Goal: Information Seeking & Learning: Learn about a topic

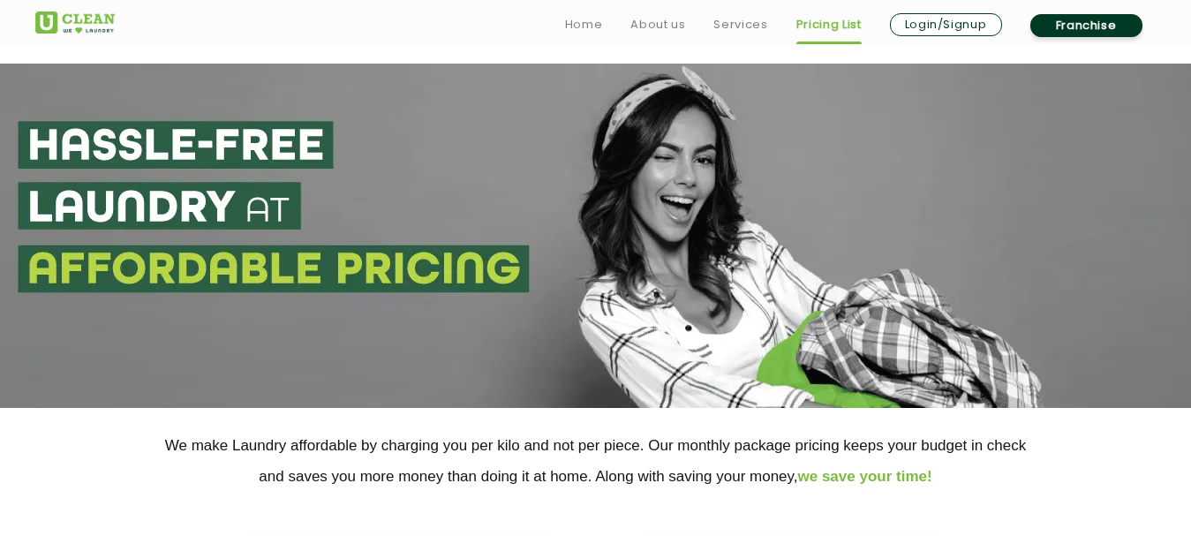
scroll to position [382, 0]
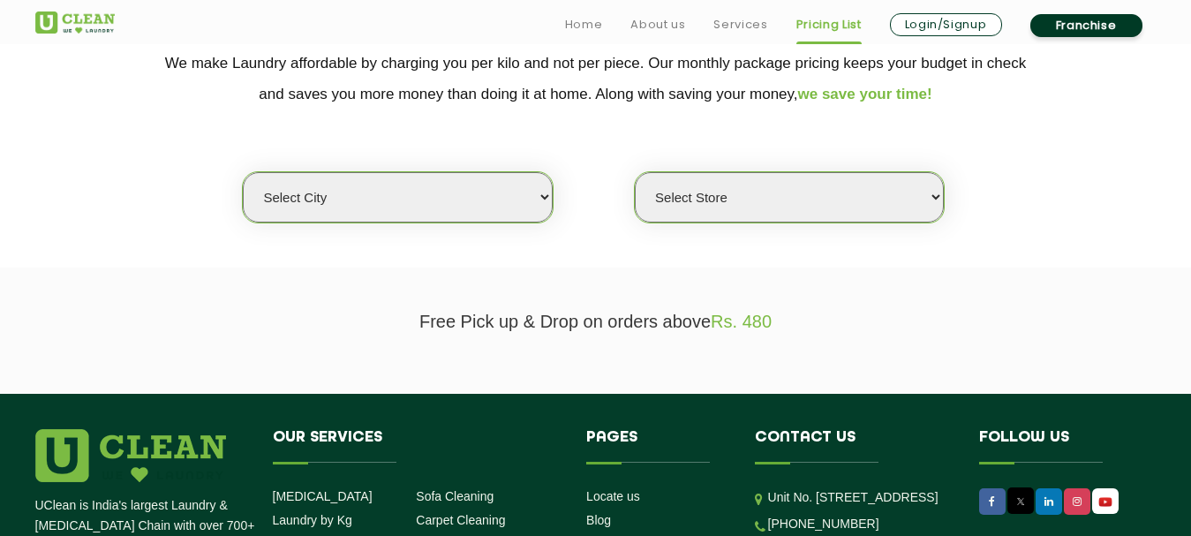
click at [442, 191] on select "Select city [GEOGRAPHIC_DATA] [GEOGRAPHIC_DATA] [GEOGRAPHIC_DATA] [GEOGRAPHIC_D…" at bounding box center [397, 197] width 309 height 50
select select "1"
click at [243, 172] on select "Select city [GEOGRAPHIC_DATA] [GEOGRAPHIC_DATA] [GEOGRAPHIC_DATA] [GEOGRAPHIC_D…" at bounding box center [397, 197] width 309 height 50
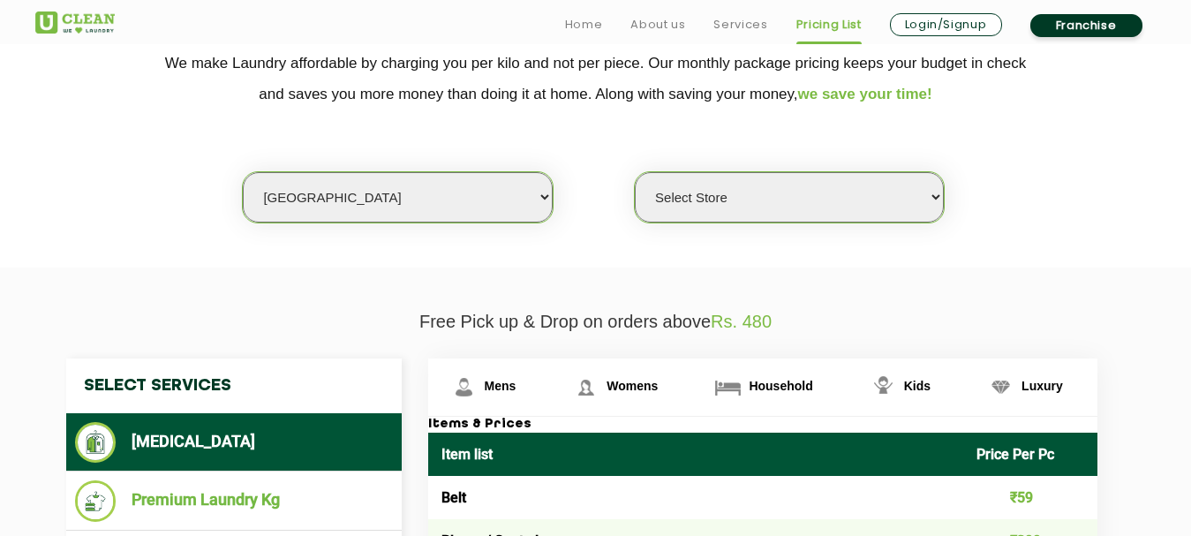
click at [751, 187] on select "Select Store [GEOGRAPHIC_DATA] [GEOGRAPHIC_DATA] 2 [GEOGRAPHIC_DATA] [PERSON_NA…" at bounding box center [789, 197] width 309 height 50
select select "11"
click at [635, 172] on select "Select Store [GEOGRAPHIC_DATA] [GEOGRAPHIC_DATA] 2 [GEOGRAPHIC_DATA] [PERSON_NA…" at bounding box center [789, 197] width 309 height 50
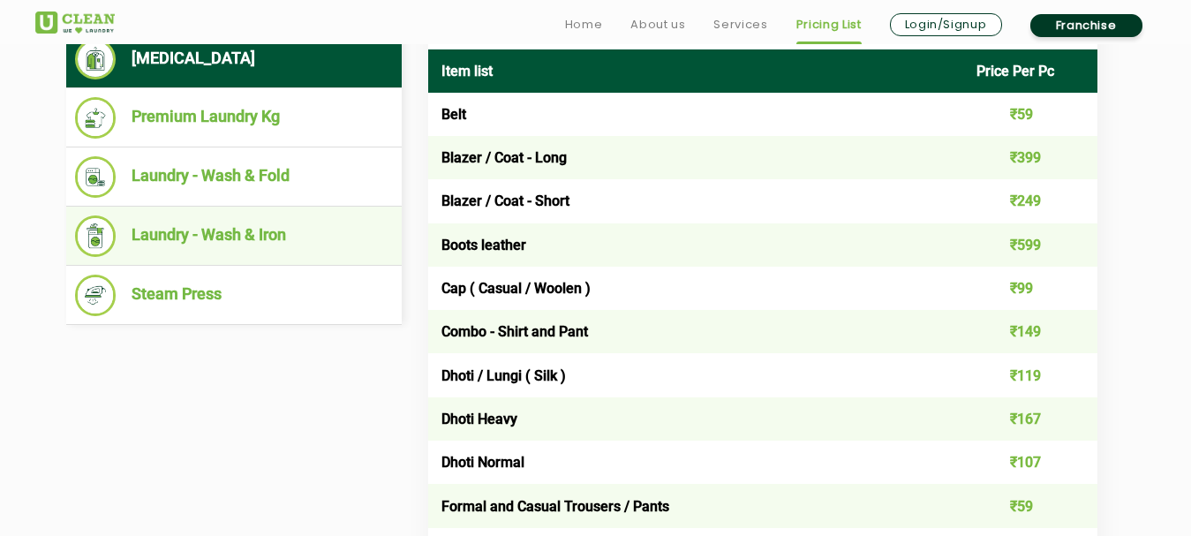
click at [264, 236] on li "Laundry - Wash & Iron" at bounding box center [234, 236] width 318 height 42
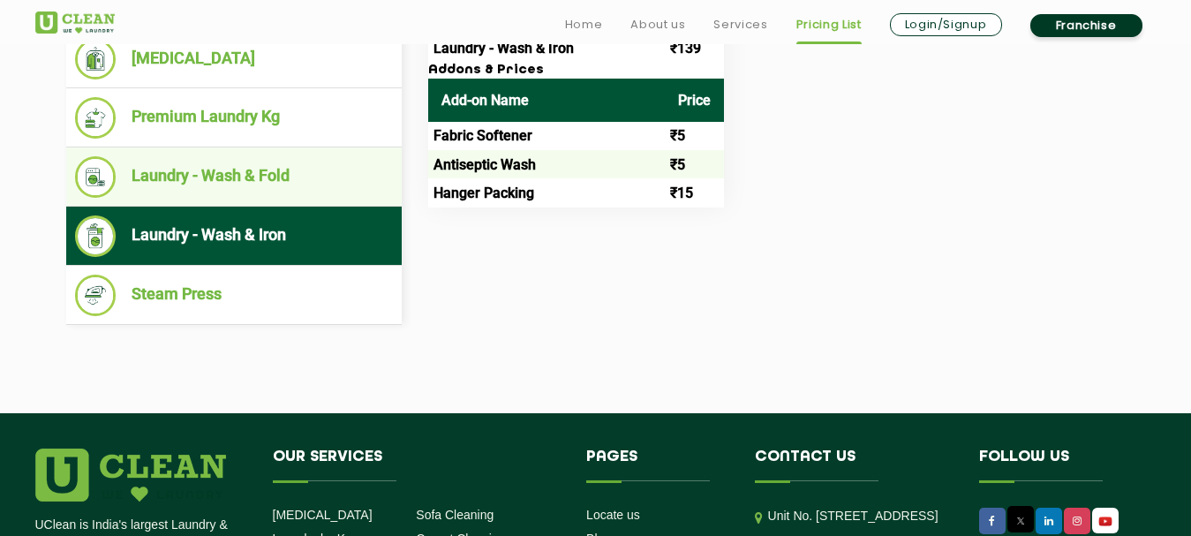
click at [222, 172] on li "Laundry - Wash & Fold" at bounding box center [234, 177] width 318 height 42
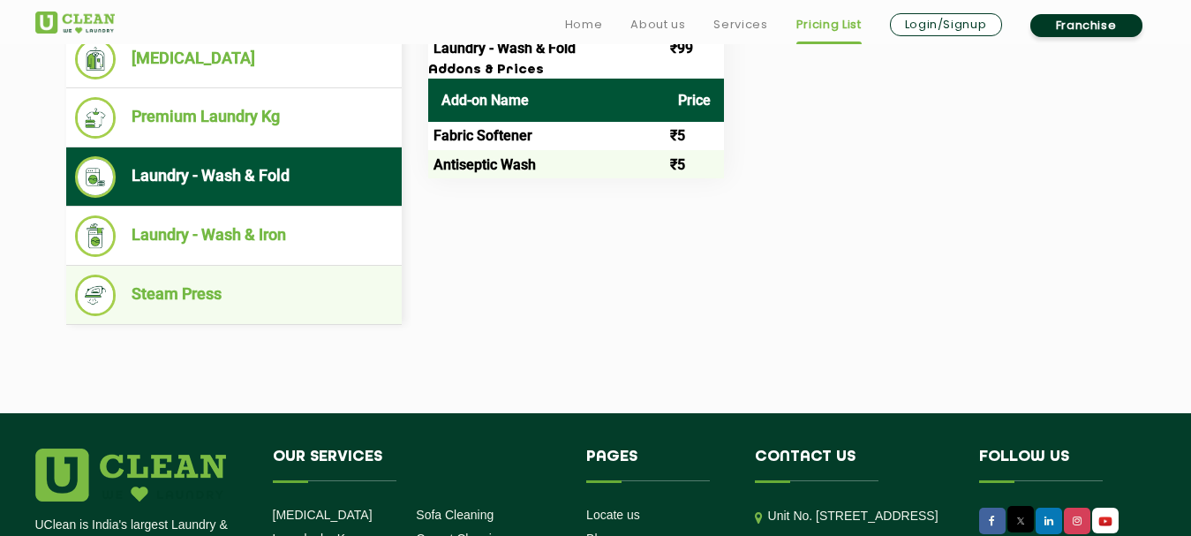
click at [162, 301] on li "Steam Press" at bounding box center [234, 296] width 318 height 42
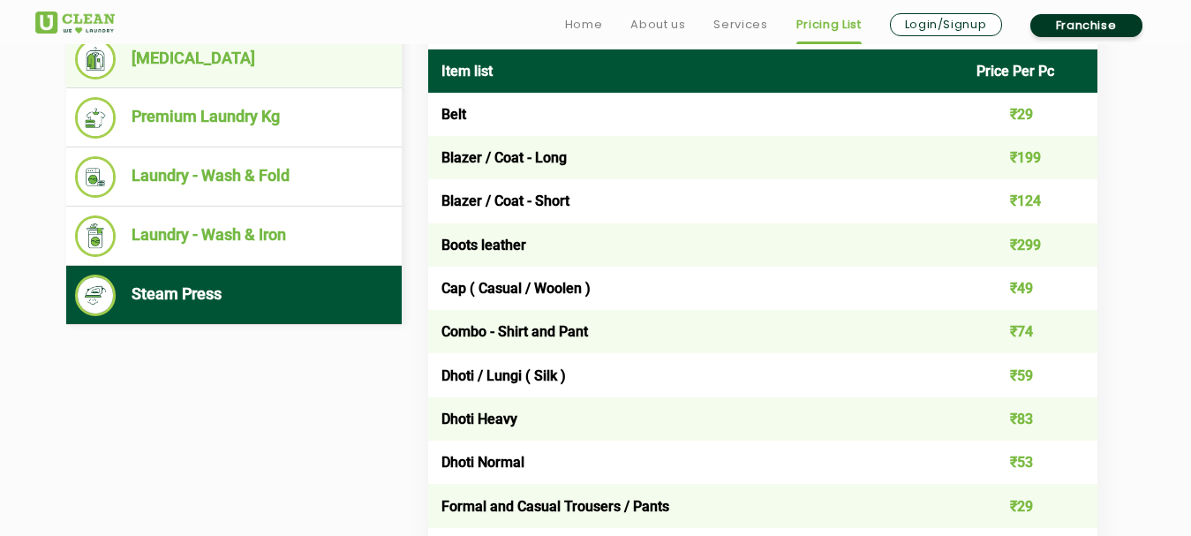
click at [245, 64] on li "[MEDICAL_DATA]" at bounding box center [234, 59] width 318 height 41
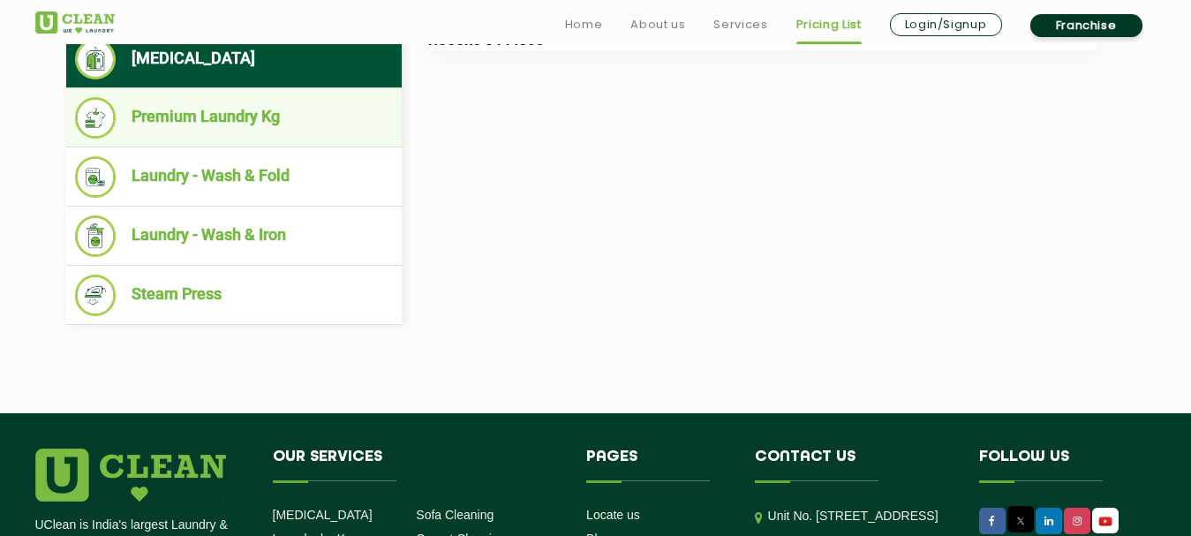
click at [251, 121] on li "Premium Laundry Kg" at bounding box center [234, 118] width 318 height 42
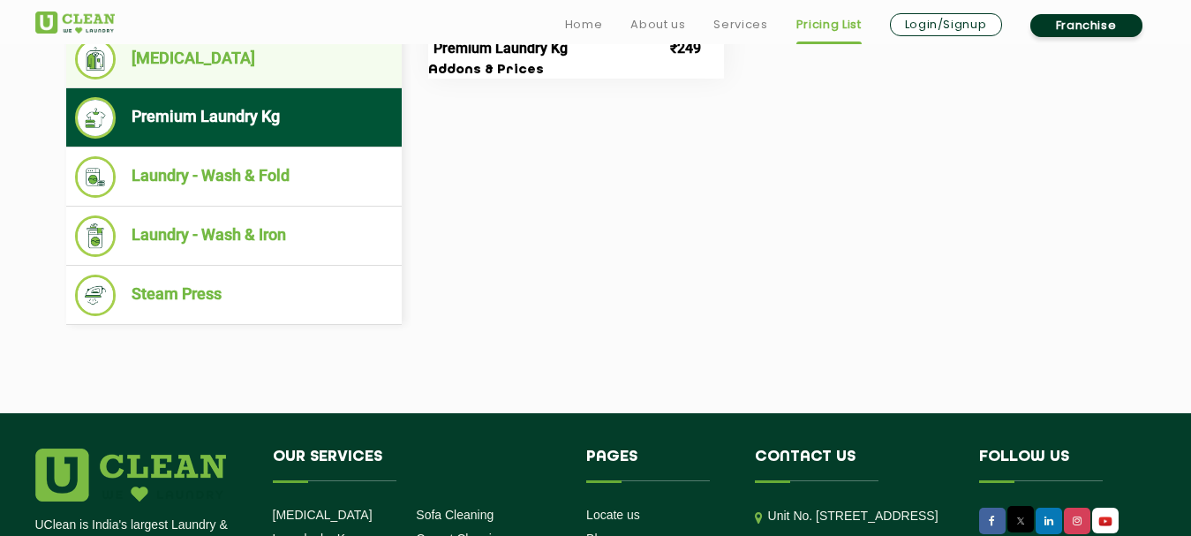
click at [235, 75] on li "[MEDICAL_DATA]" at bounding box center [234, 59] width 318 height 41
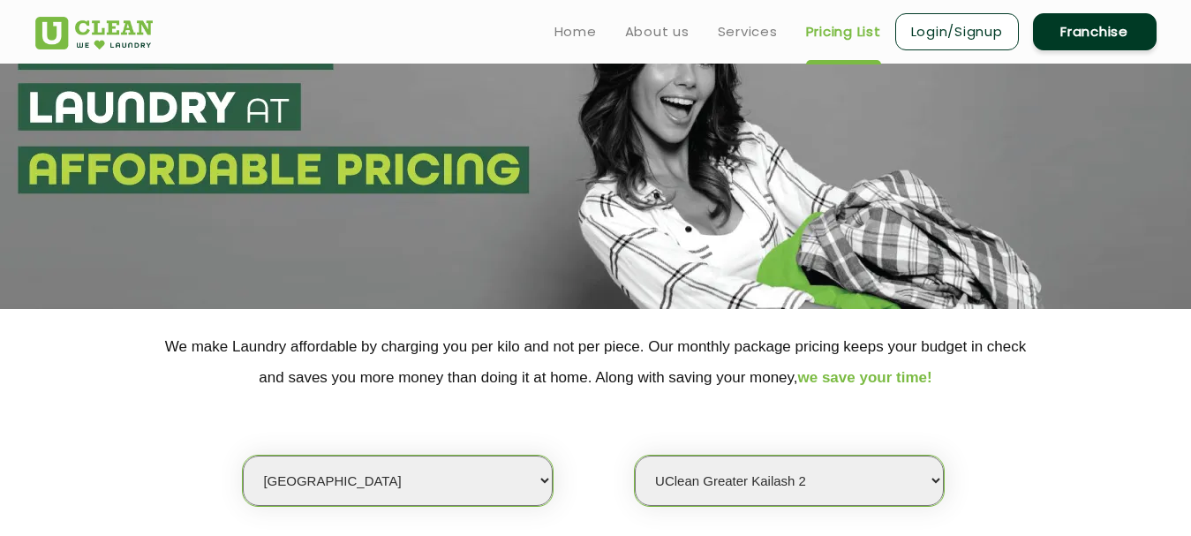
scroll to position [0, 0]
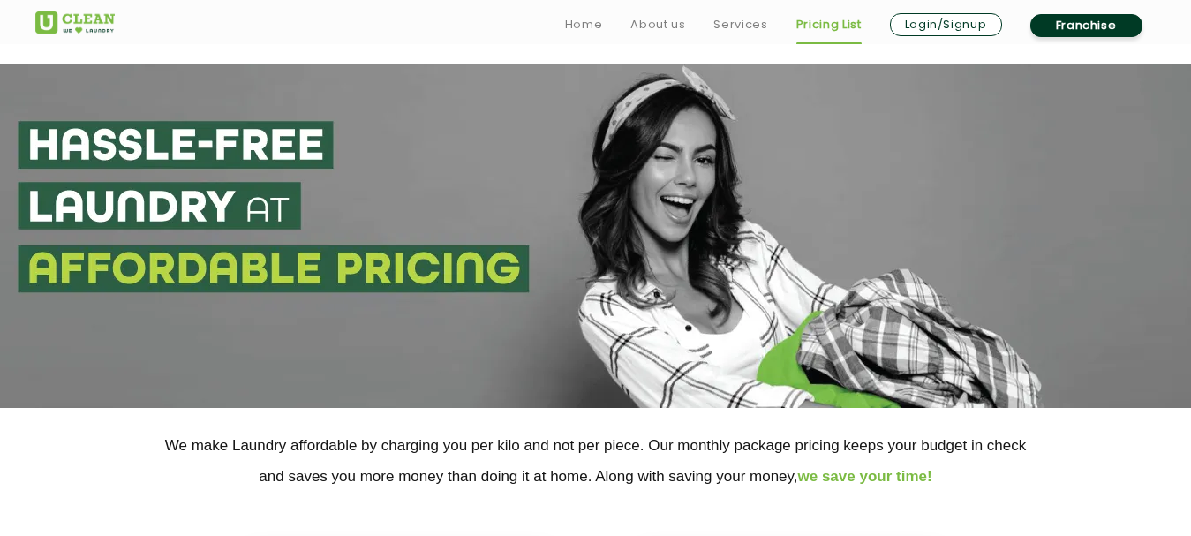
scroll to position [382, 0]
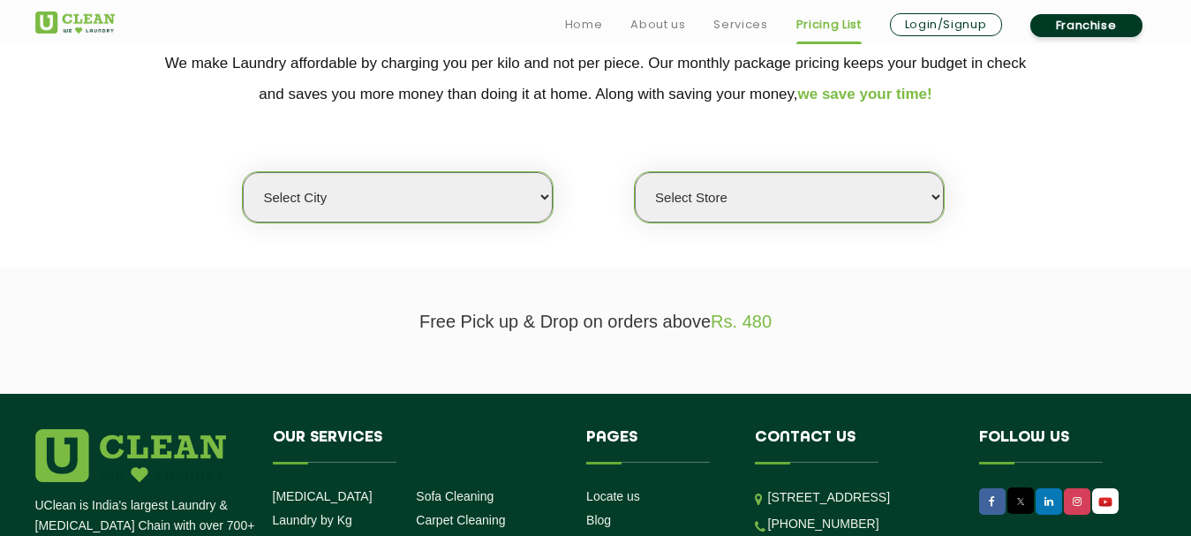
click at [430, 211] on select "Select city [GEOGRAPHIC_DATA] [GEOGRAPHIC_DATA] [GEOGRAPHIC_DATA] [GEOGRAPHIC_D…" at bounding box center [397, 197] width 309 height 50
select select "1"
click at [243, 172] on select "Select city [GEOGRAPHIC_DATA] [GEOGRAPHIC_DATA] [GEOGRAPHIC_DATA] [GEOGRAPHIC_D…" at bounding box center [397, 197] width 309 height 50
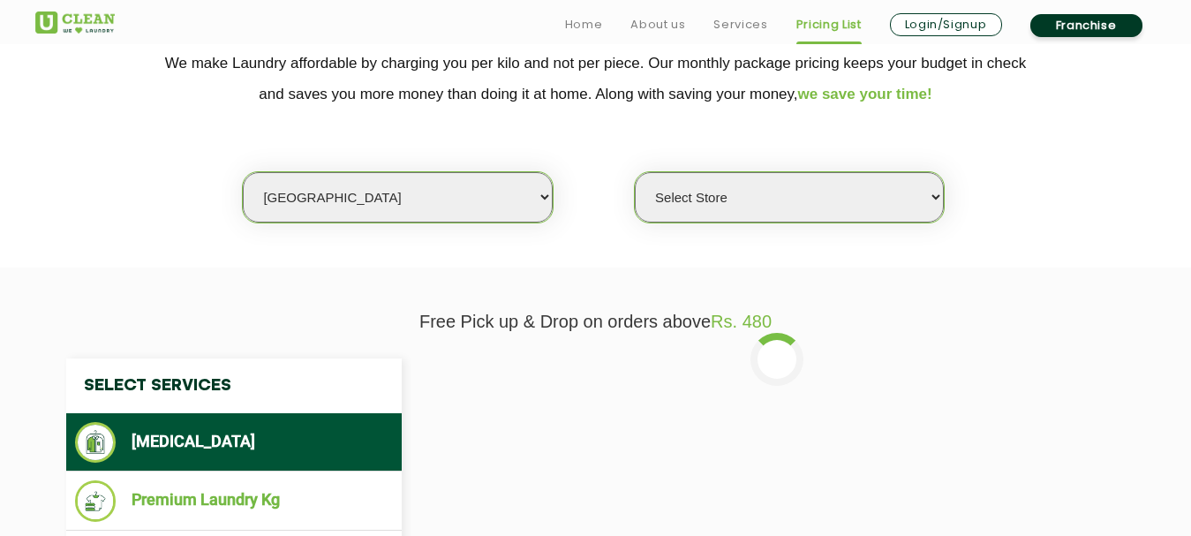
drag, startPoint x: 702, startPoint y: 215, endPoint x: 687, endPoint y: 221, distance: 15.9
click at [703, 215] on select "Select Store [GEOGRAPHIC_DATA] [GEOGRAPHIC_DATA] 2 [GEOGRAPHIC_DATA] [PERSON_NA…" at bounding box center [789, 197] width 309 height 50
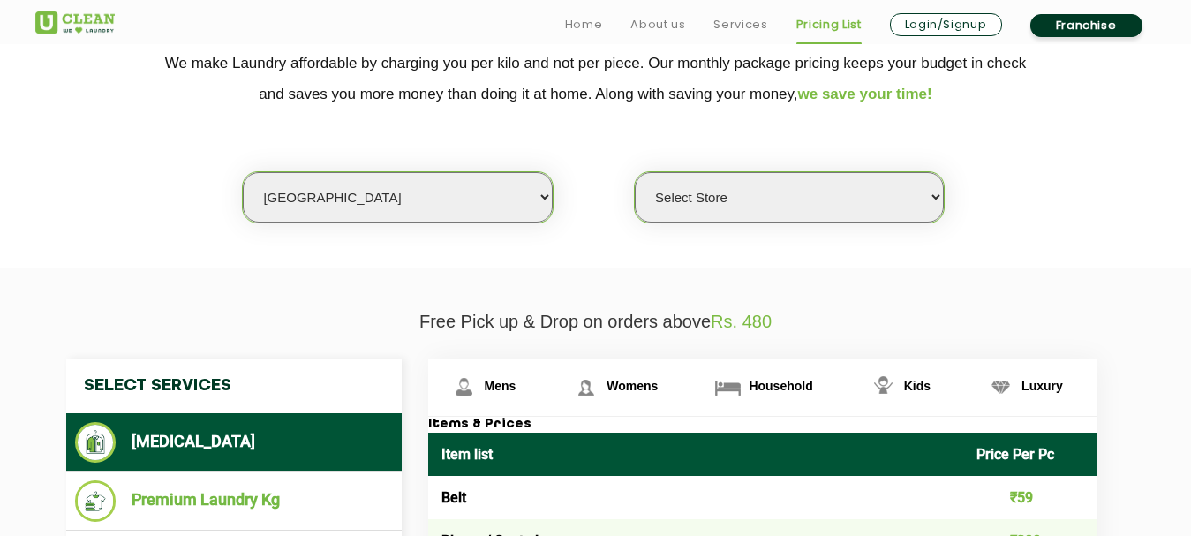
select select "141"
click at [635, 172] on select "Select Store [GEOGRAPHIC_DATA] [GEOGRAPHIC_DATA] 2 [GEOGRAPHIC_DATA] [PERSON_NA…" at bounding box center [789, 197] width 309 height 50
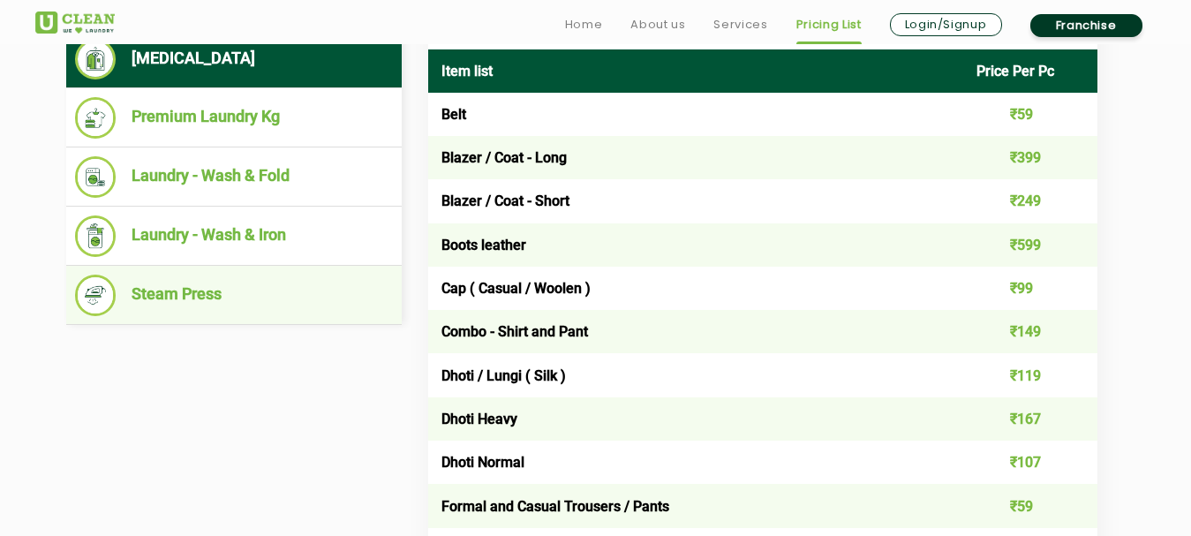
click at [295, 275] on li "Steam Press" at bounding box center [234, 296] width 318 height 42
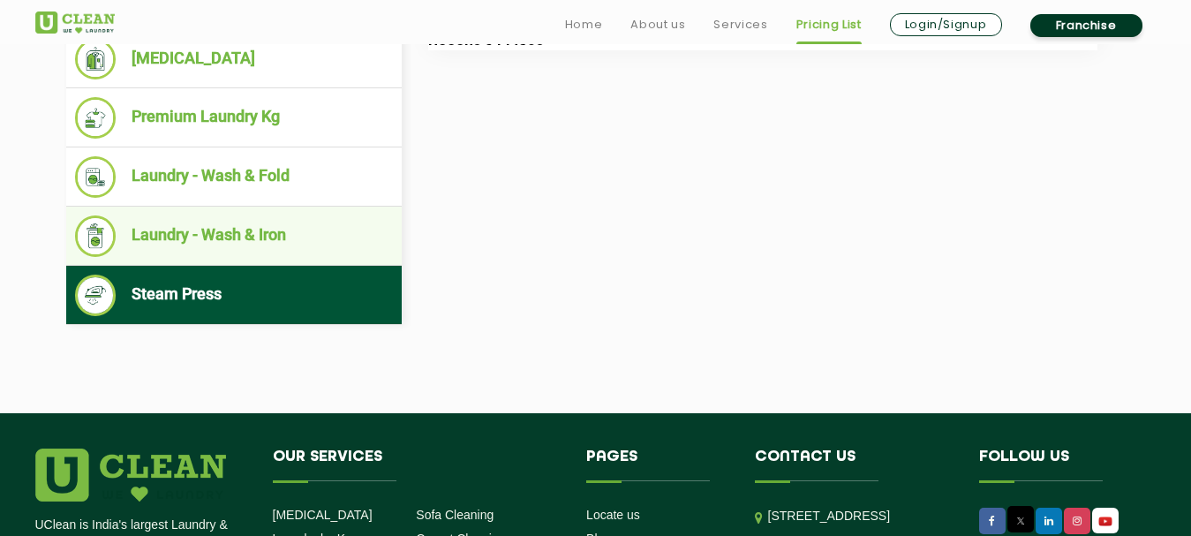
click at [316, 250] on li "Laundry - Wash & Iron" at bounding box center [234, 236] width 318 height 42
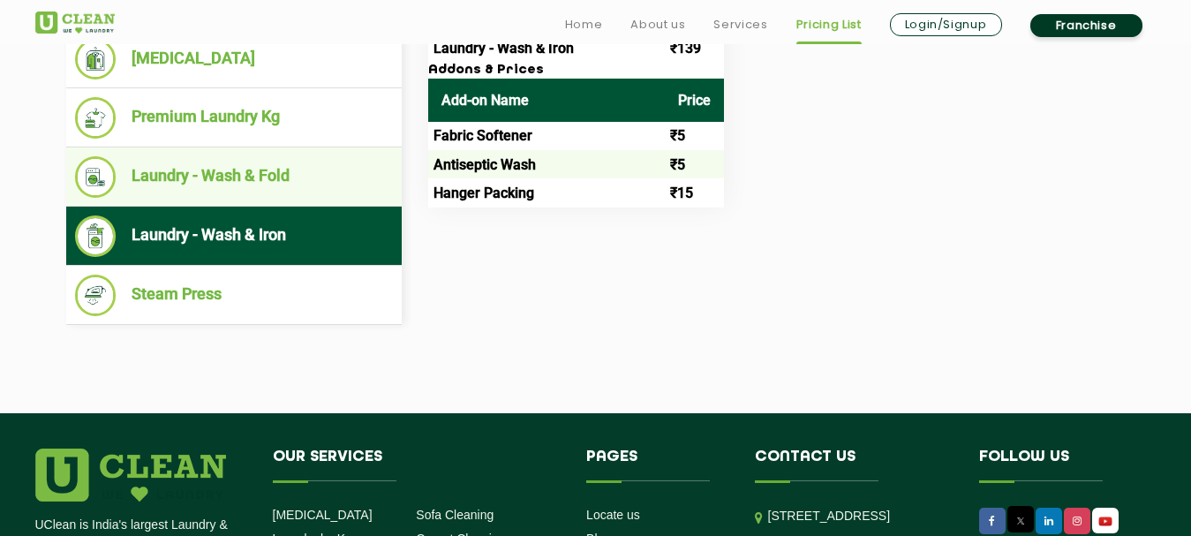
click at [316, 169] on li "Laundry - Wash & Fold" at bounding box center [234, 177] width 318 height 42
